Goal: Information Seeking & Learning: Find specific fact

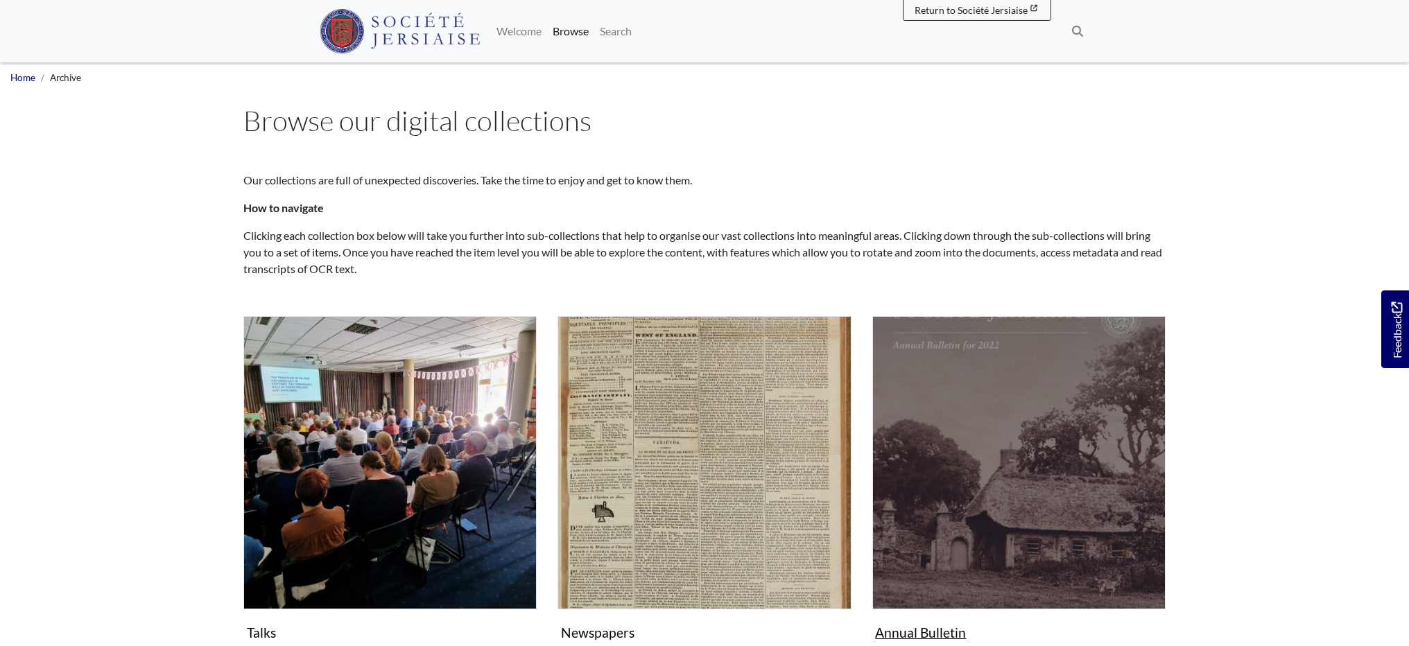
click at [1034, 459] on img "Subcollection" at bounding box center [1018, 462] width 293 height 293
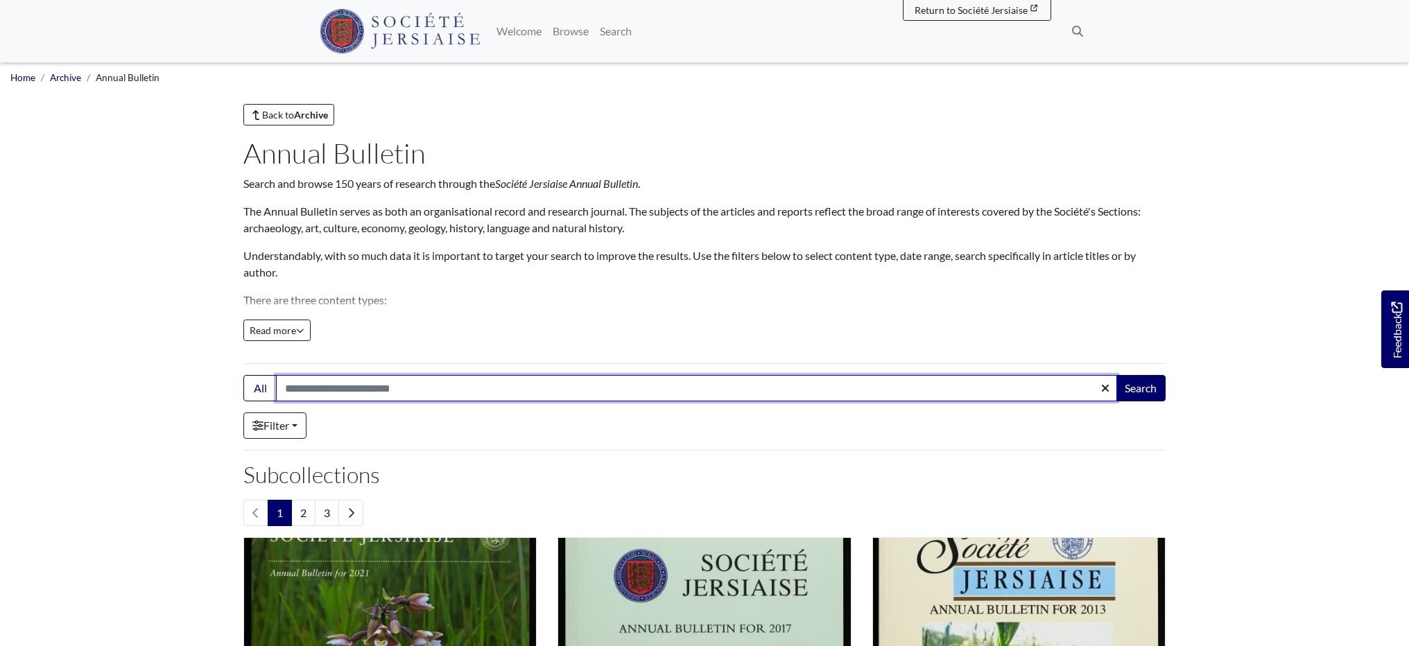
click at [286, 385] on input "Search:" at bounding box center [696, 388] width 841 height 26
type input "*******"
click at [1140, 388] on button "Search" at bounding box center [1140, 388] width 50 height 26
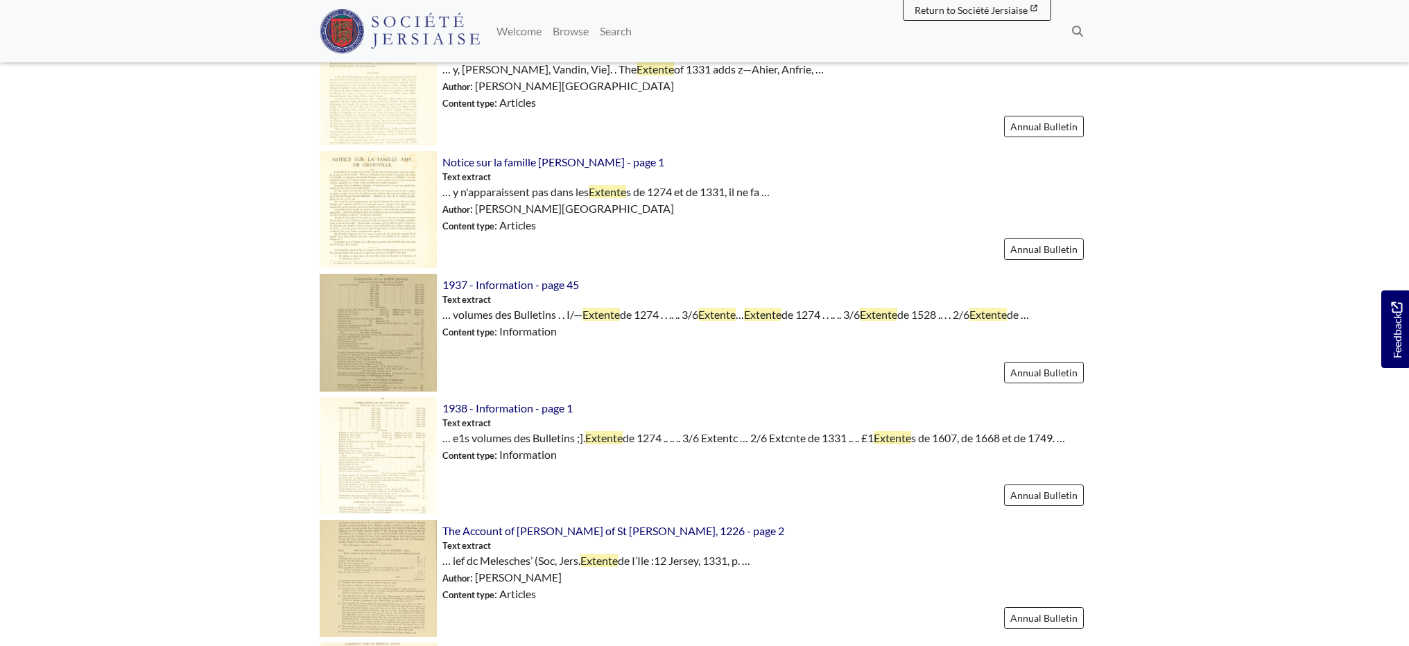
scroll to position [1251, 0]
click at [528, 286] on span "1937 - Information - page 45" at bounding box center [510, 283] width 137 height 13
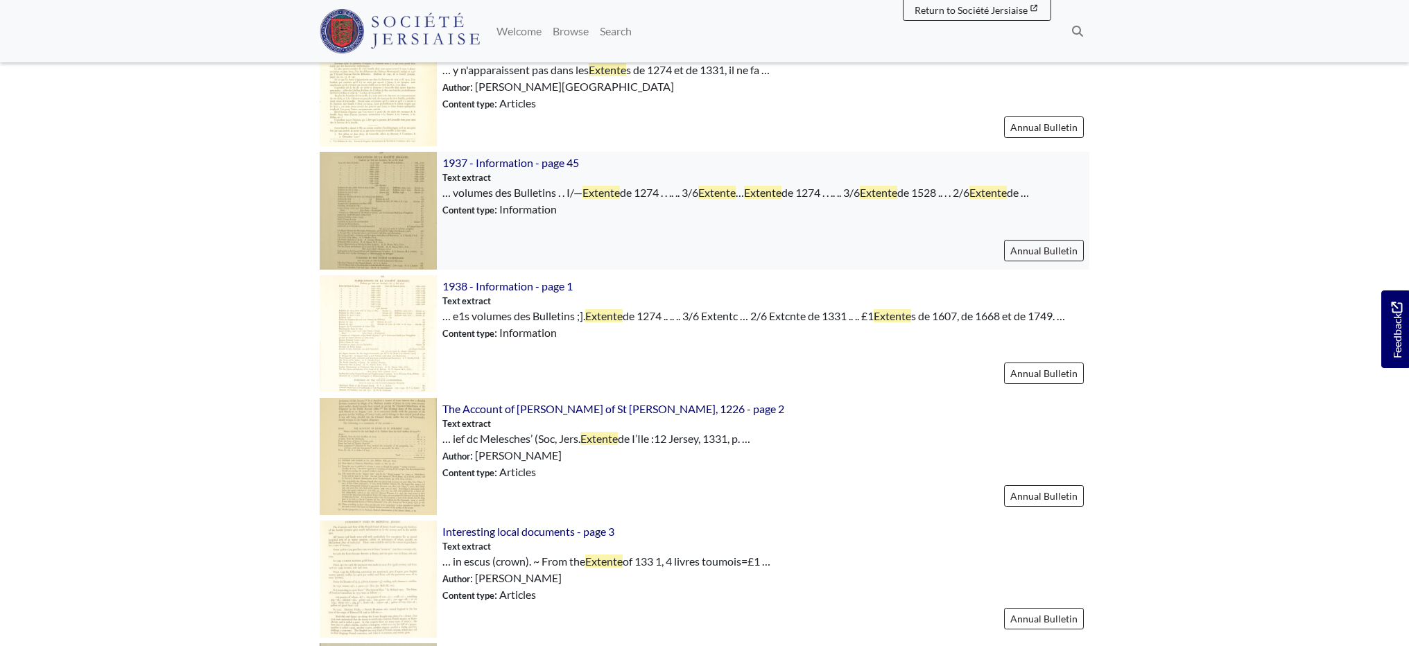
scroll to position [1378, 0]
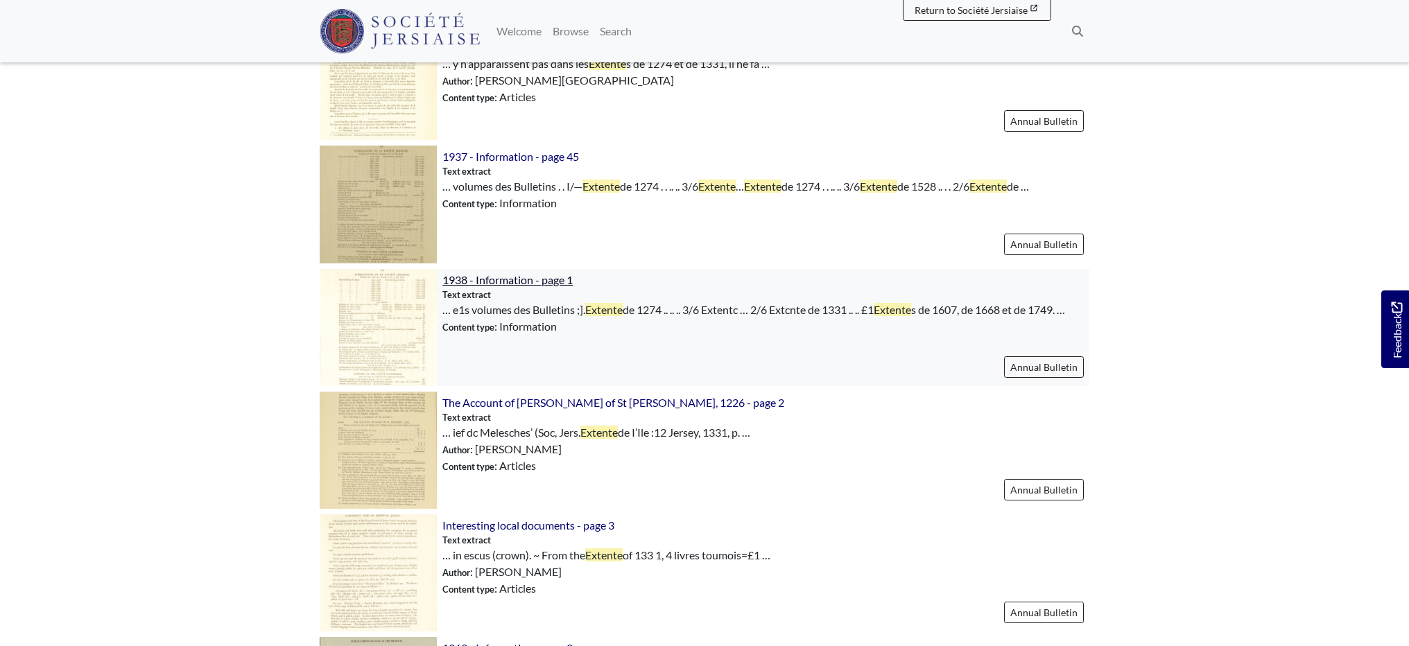
click at [496, 281] on span "1938 - Information - page 1" at bounding box center [507, 279] width 130 height 13
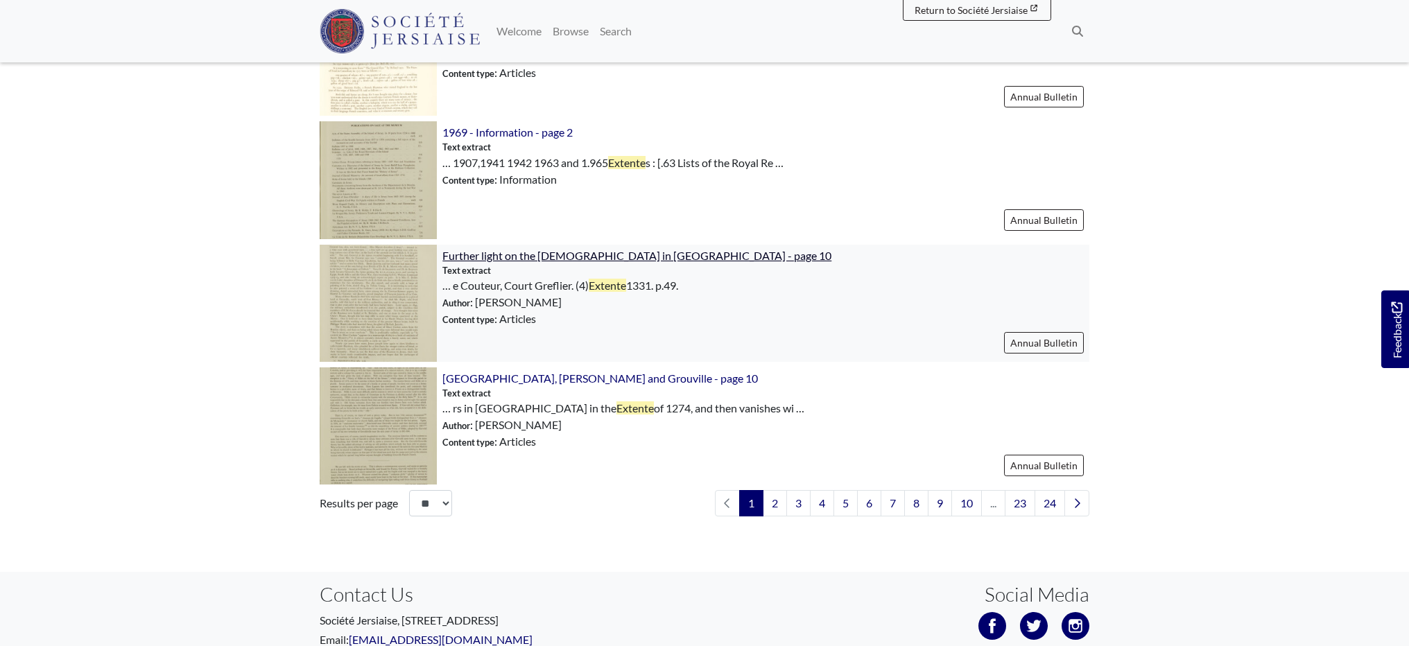
scroll to position [1899, 0]
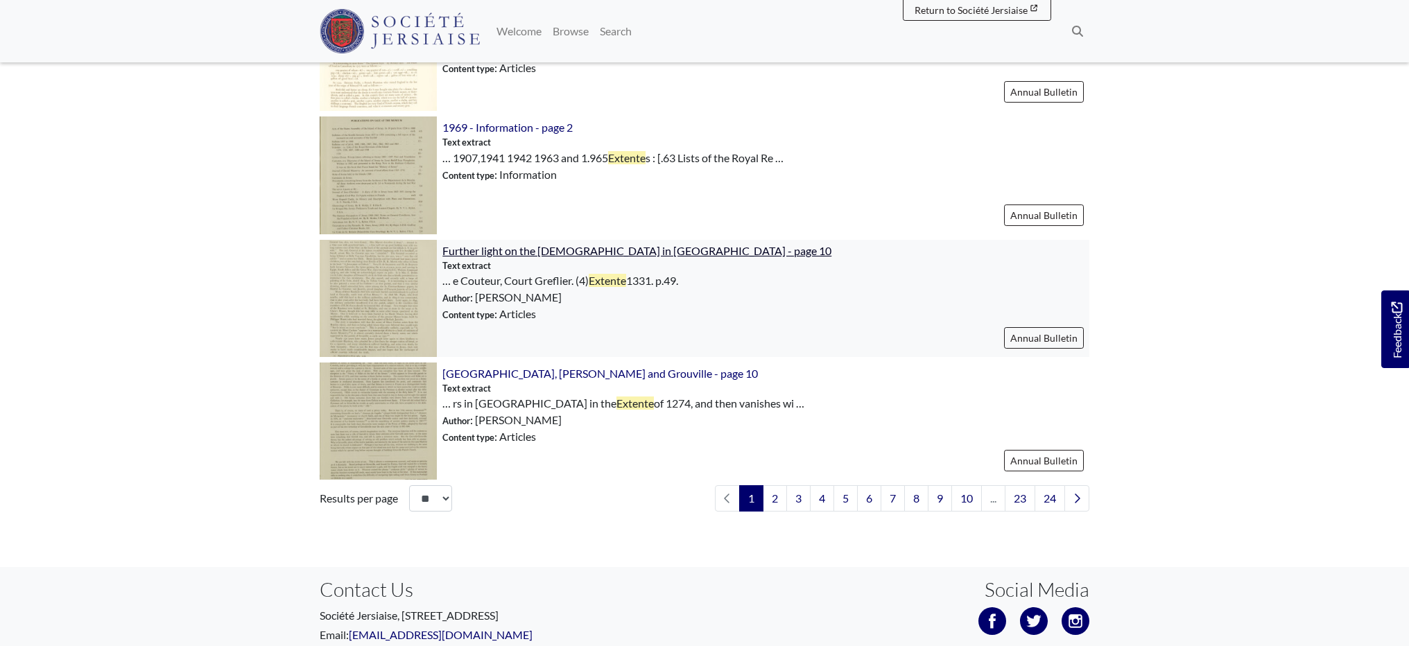
click at [520, 256] on span "Further light on the Russians in Jersey - page 10" at bounding box center [636, 250] width 389 height 13
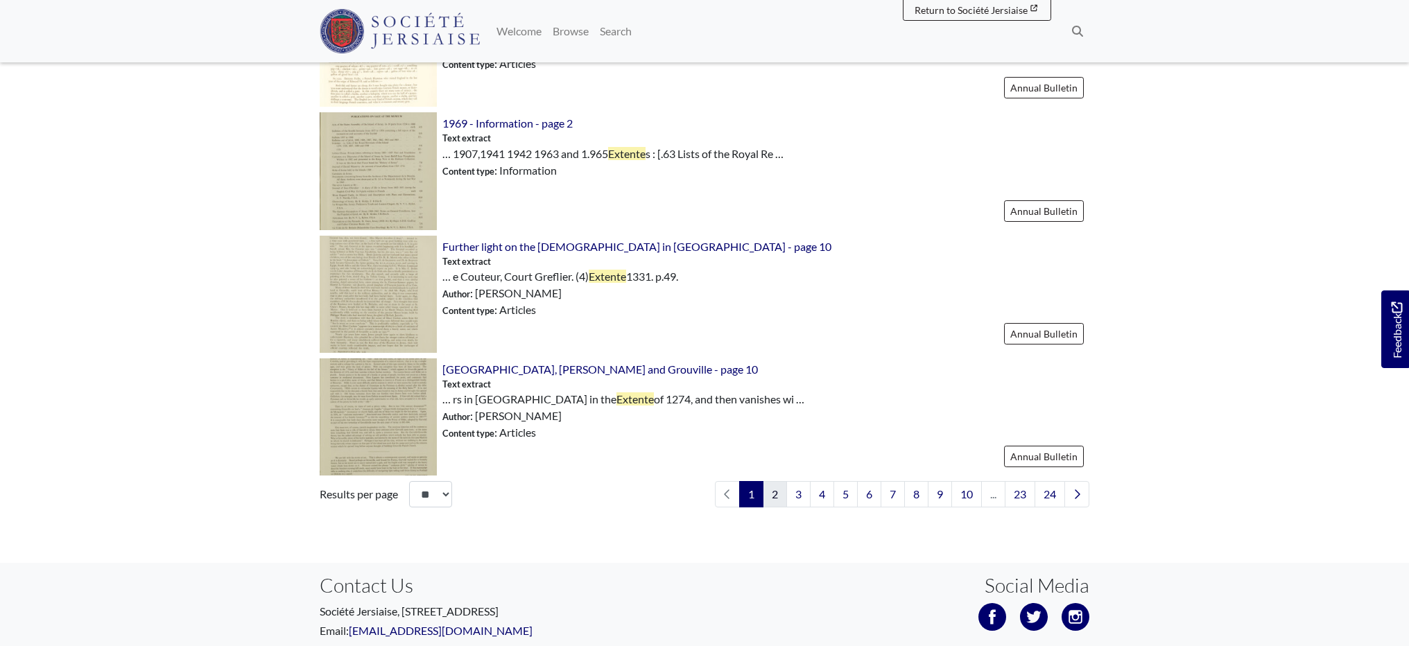
click at [777, 503] on link "2" at bounding box center [775, 494] width 24 height 26
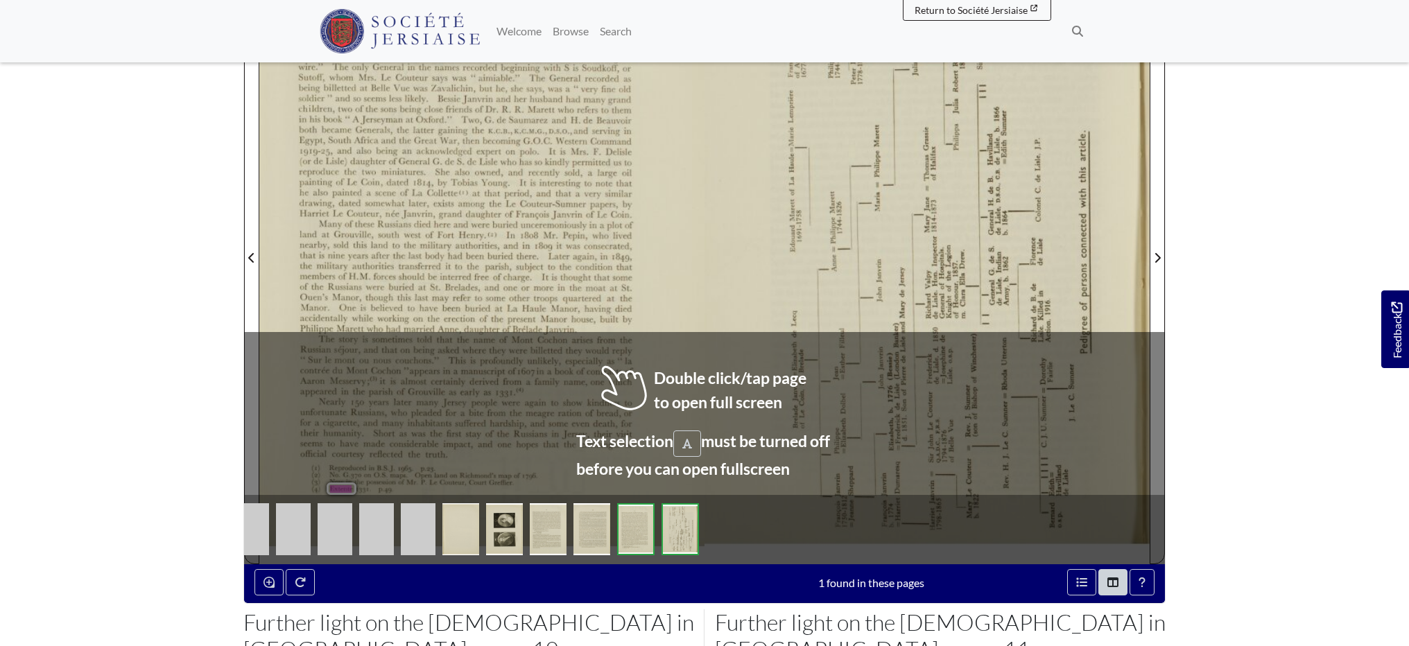
scroll to position [375, 0]
click at [676, 261] on div "333 General has, alas, not been found. Miss Marett describes it thus;“. . .drcs…" at bounding box center [481, 258] width 445 height 611
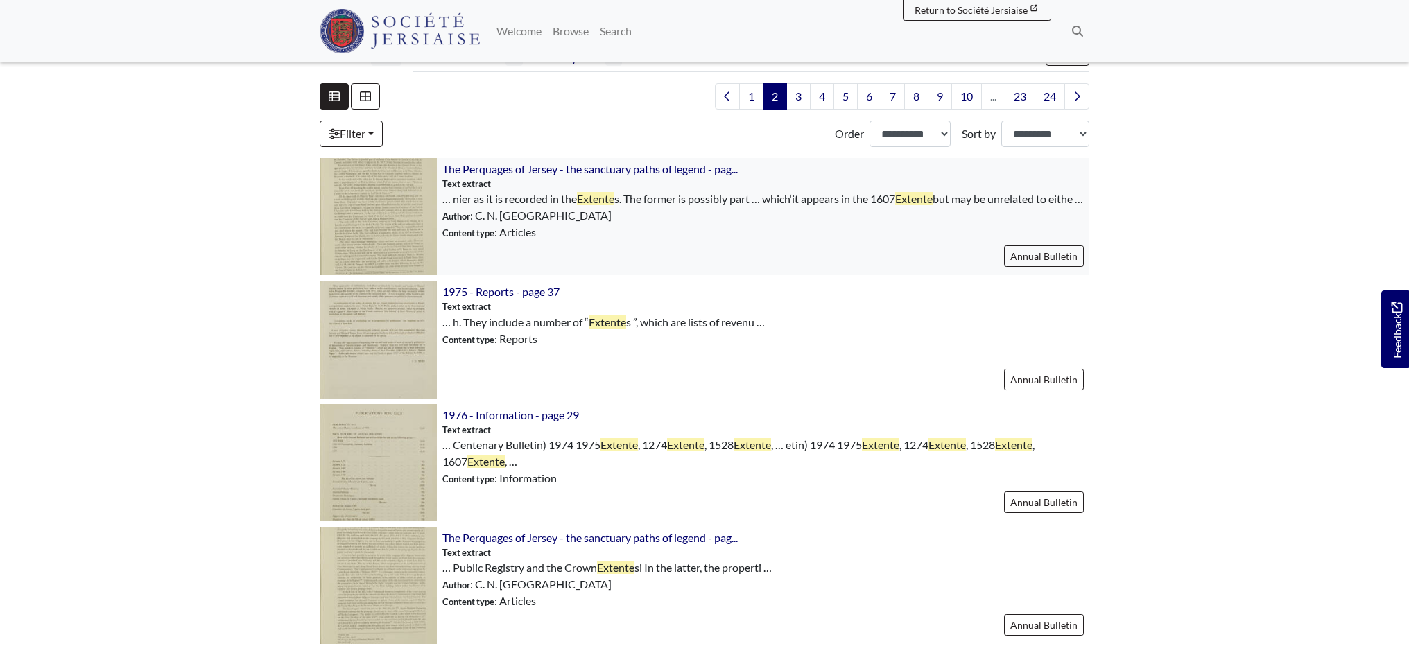
scroll to position [377, 0]
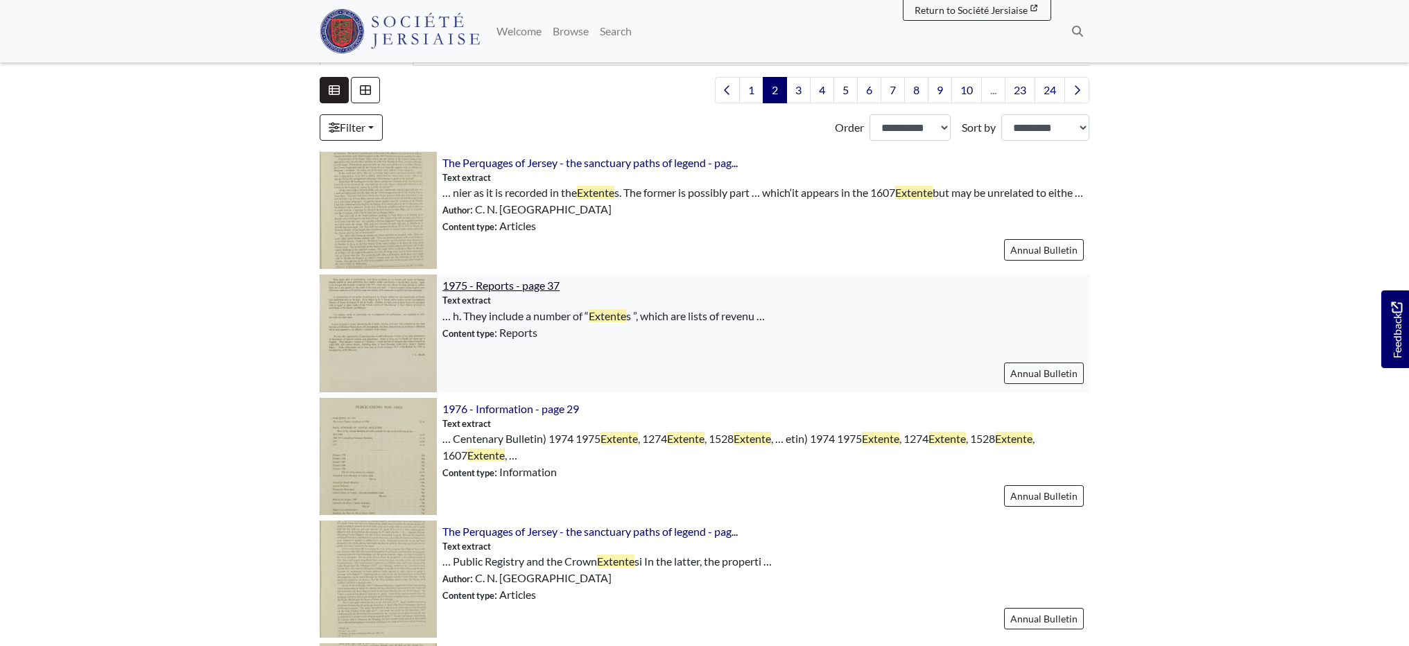
click at [538, 292] on span "1975 - Reports - page 37" at bounding box center [500, 285] width 117 height 13
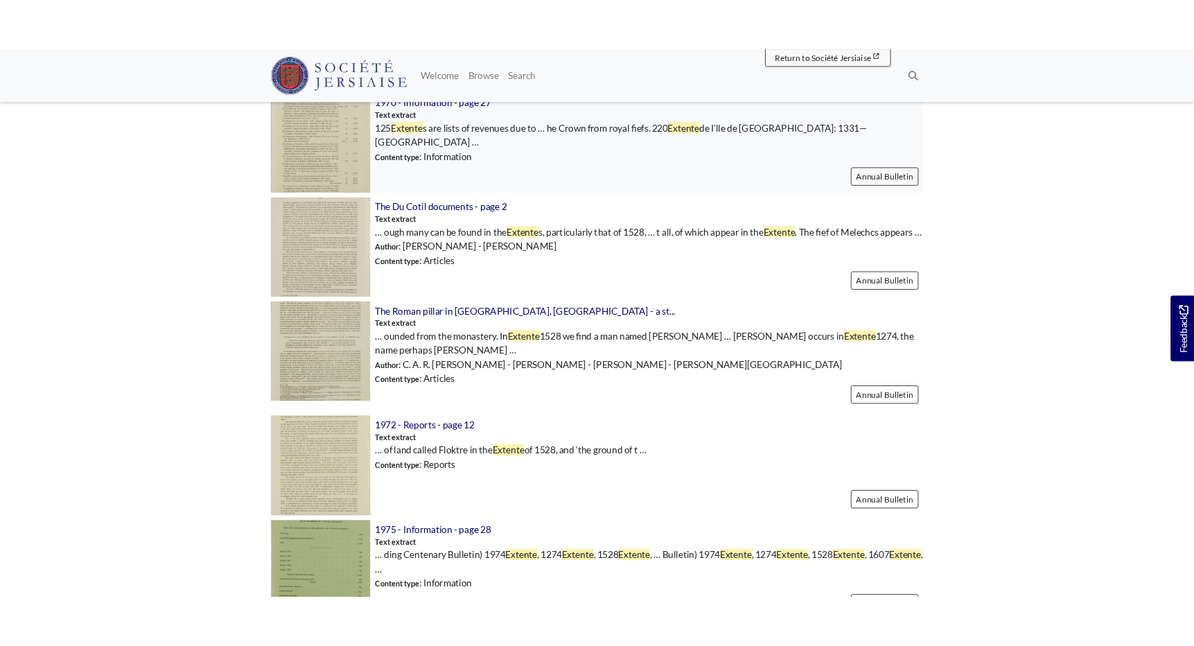
scroll to position [1597, 0]
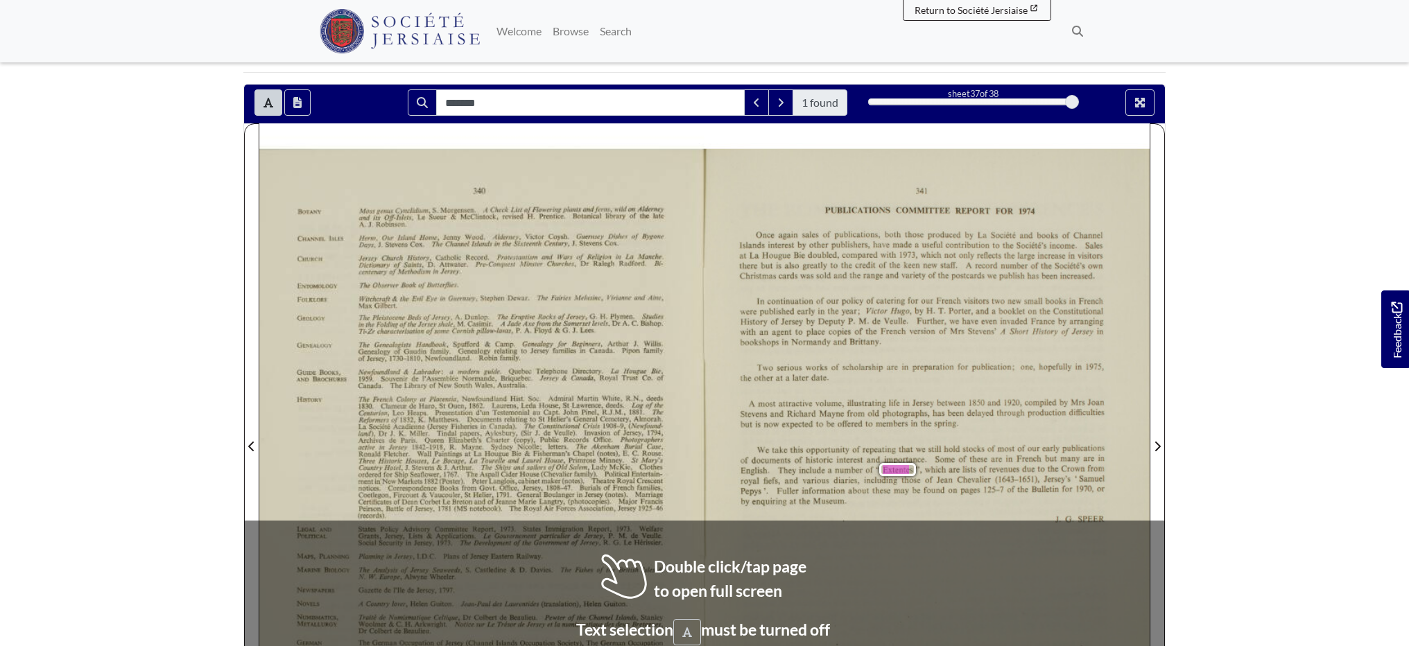
scroll to position [159, 0]
